Goal: Information Seeking & Learning: Find specific fact

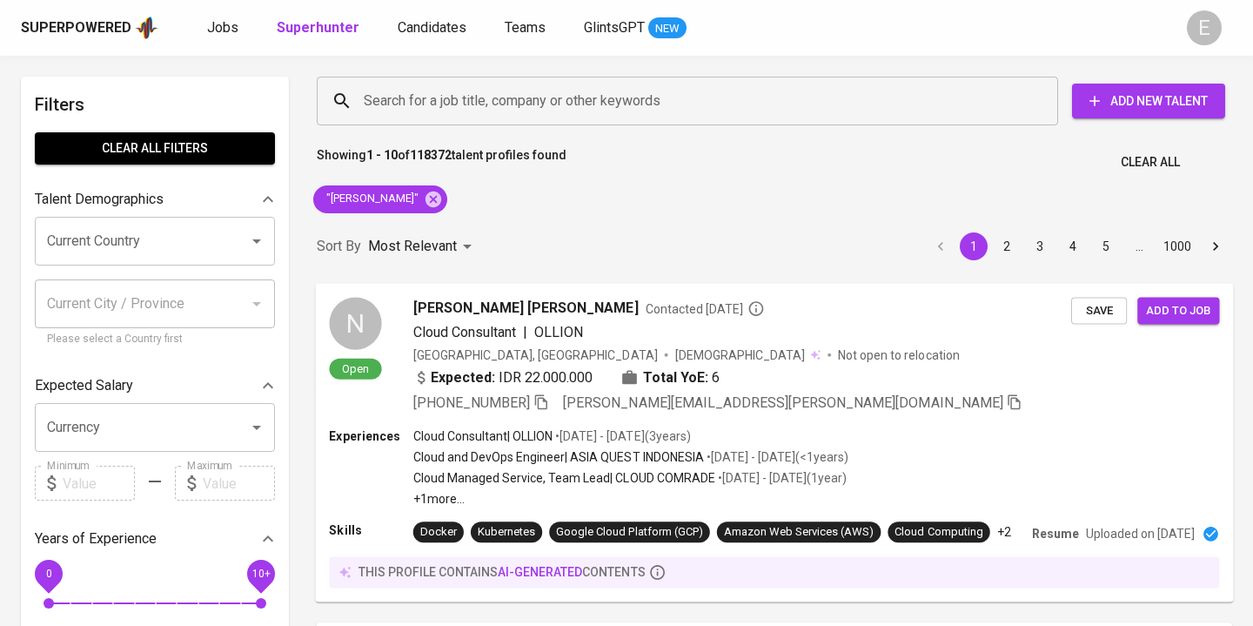
click at [441, 200] on icon at bounding box center [434, 199] width 16 height 16
click at [427, 107] on input "Search for a job title, company or other keywords" at bounding box center [691, 100] width 665 height 33
paste input "[EMAIL_ADDRESS][DOMAIN_NAME]"
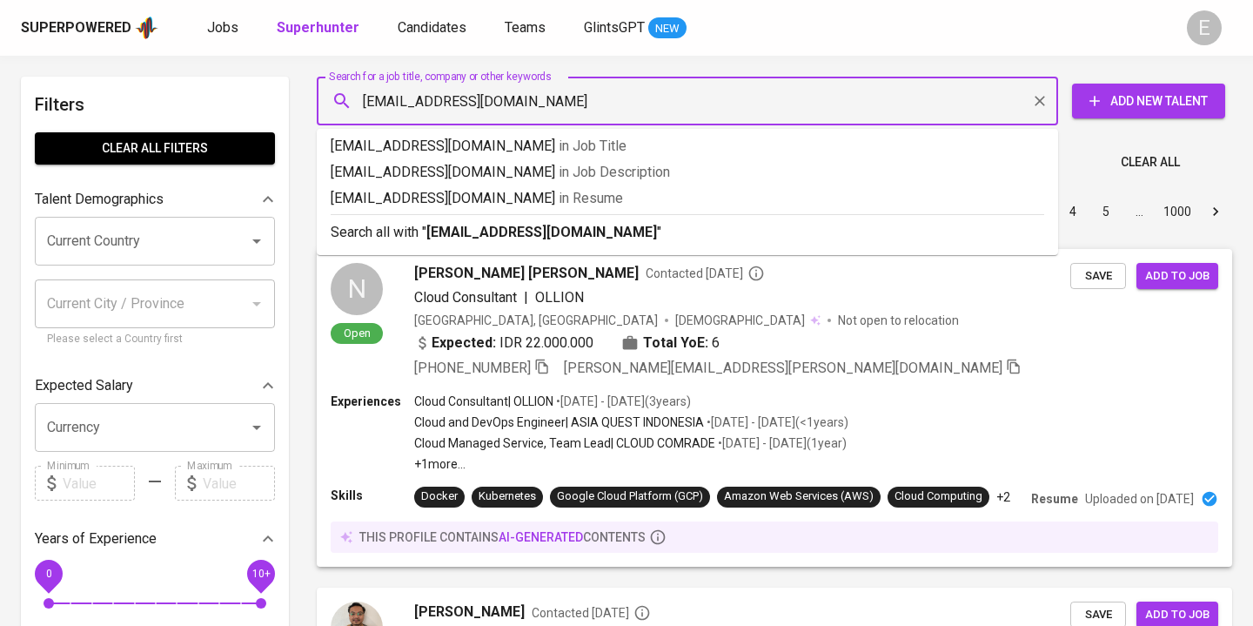
type input "[EMAIL_ADDRESS][DOMAIN_NAME]"
click at [485, 233] on b "[EMAIL_ADDRESS][DOMAIN_NAME]" at bounding box center [541, 232] width 231 height 17
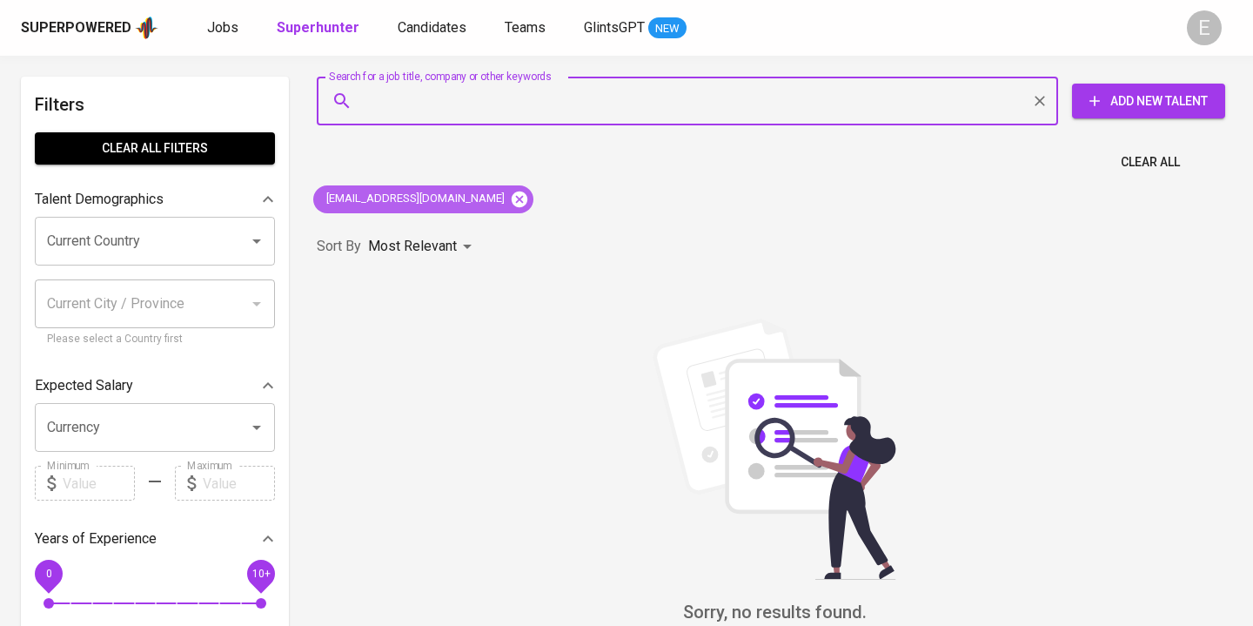
click at [510, 198] on icon at bounding box center [519, 199] width 19 height 19
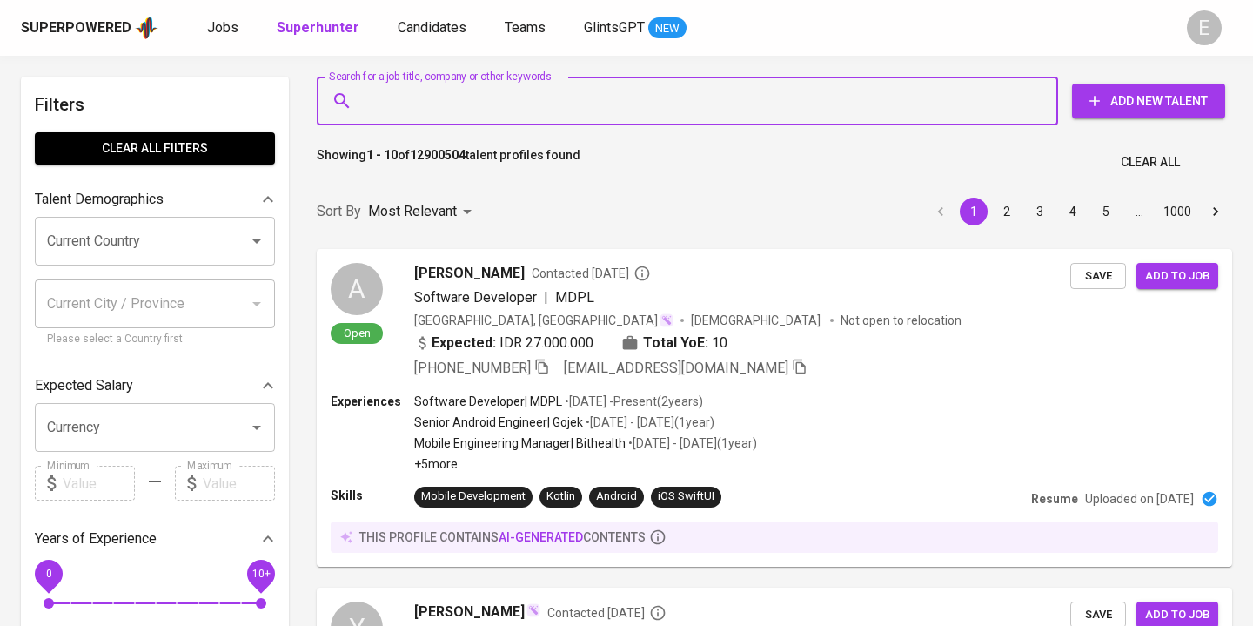
click at [428, 98] on input "Search for a job title, company or other keywords" at bounding box center [691, 100] width 665 height 33
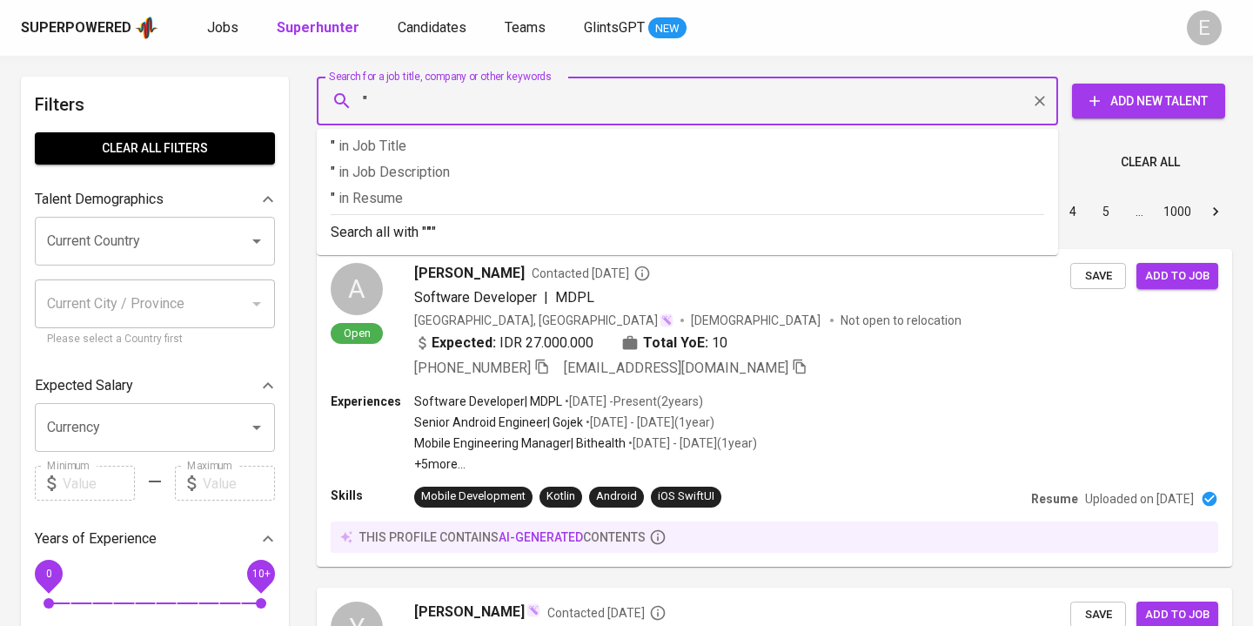
paste input "Violyint Ompusunggu"
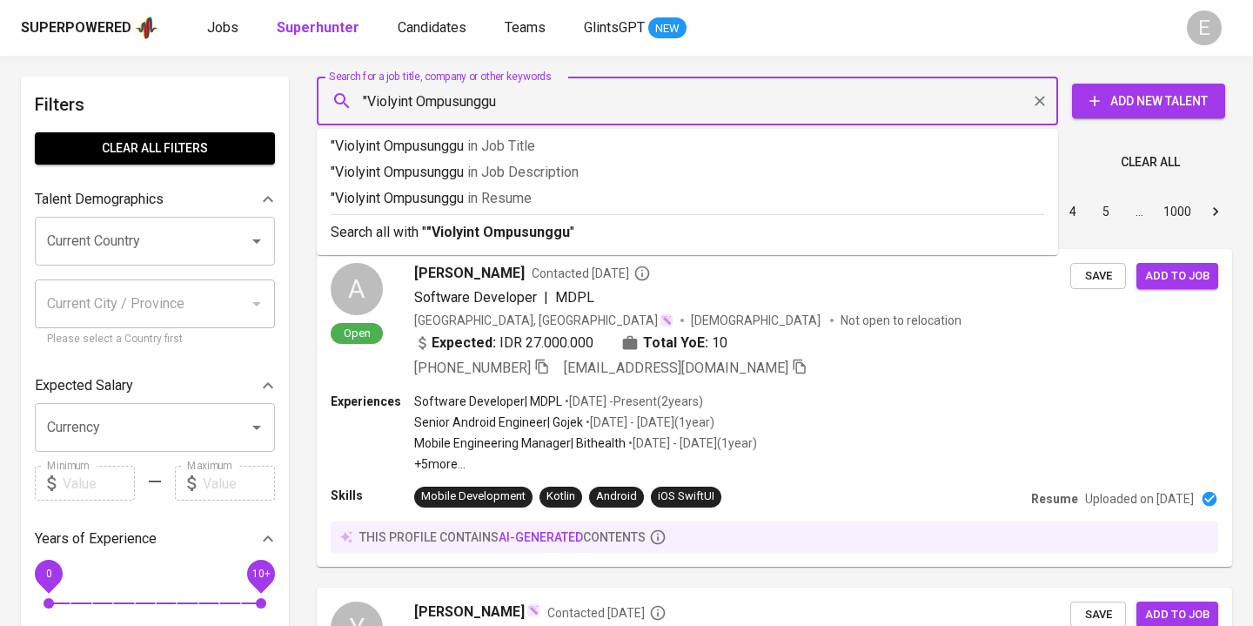
type input ""Violyint Ompusunggu""
click at [473, 243] on li "Search all with " "Violyint Ompusunggu" "" at bounding box center [687, 231] width 741 height 34
